Goal: Transaction & Acquisition: Obtain resource

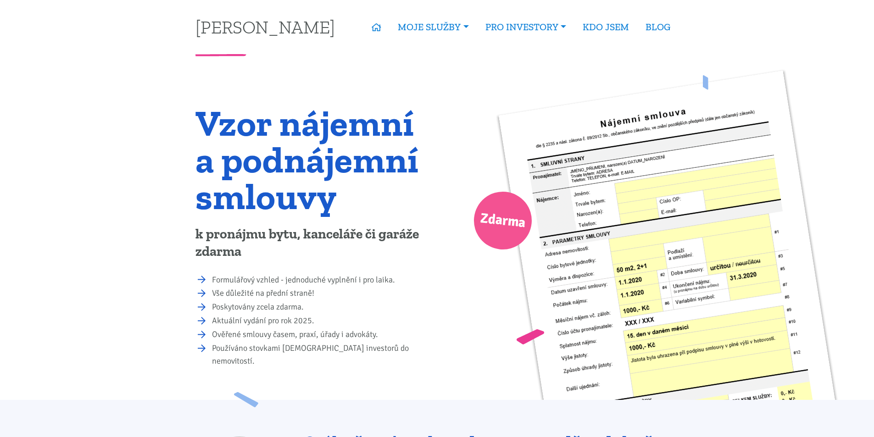
click at [266, 281] on li "Formulářový vzhled - jednoduché vyplnění i pro laika." at bounding box center [321, 280] width 219 height 13
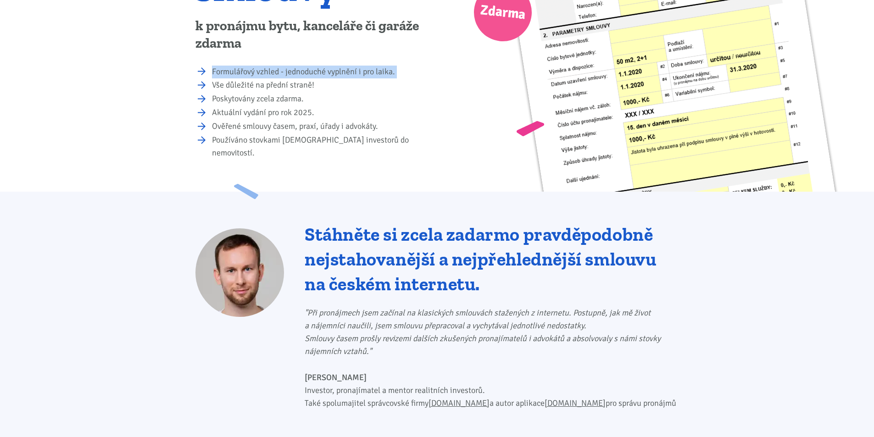
scroll to position [233, 0]
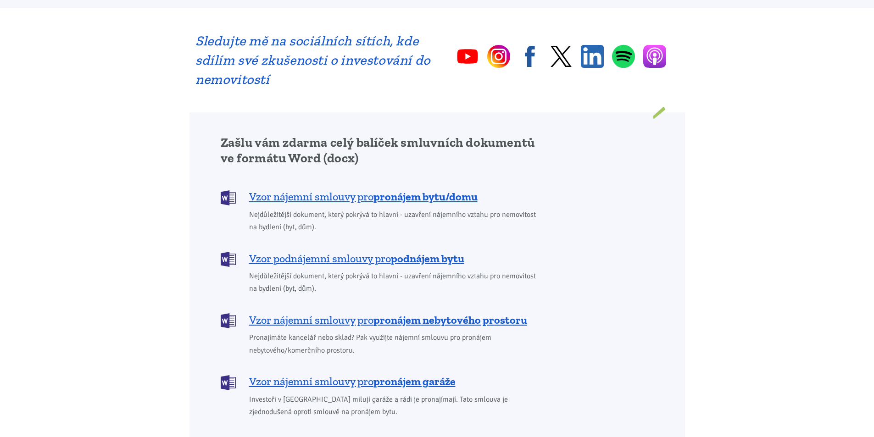
scroll to position [698, 0]
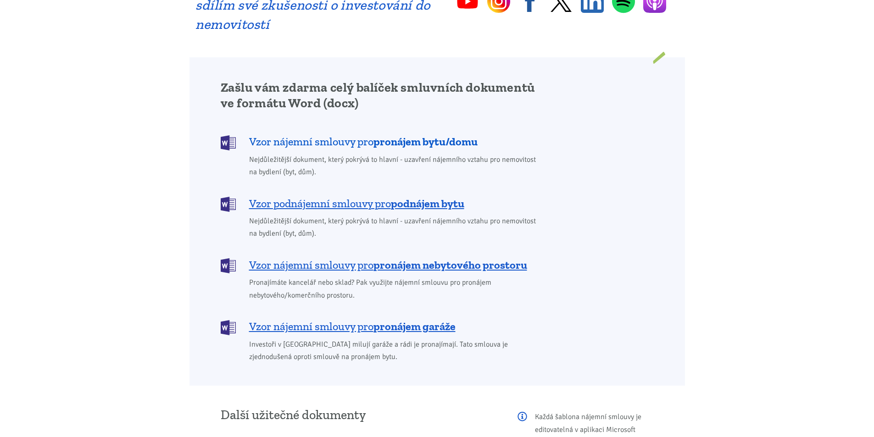
click at [391, 135] on b "pronájem bytu/domu" at bounding box center [425, 141] width 104 height 13
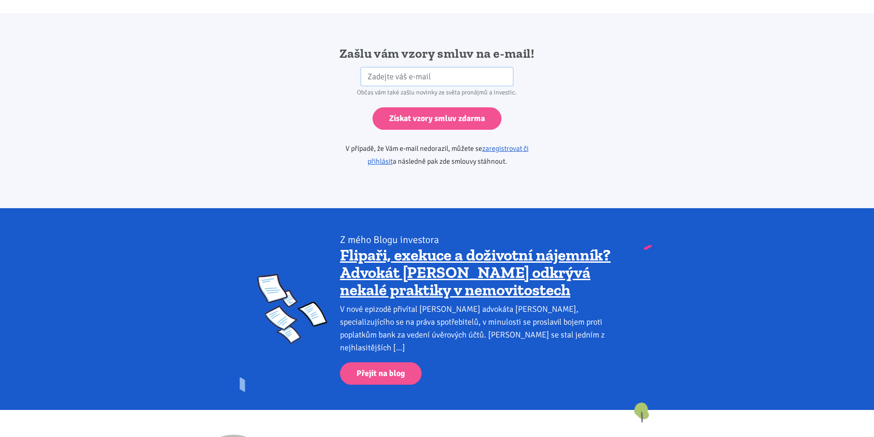
scroll to position [1532, 0]
